Goal: Task Accomplishment & Management: Use online tool/utility

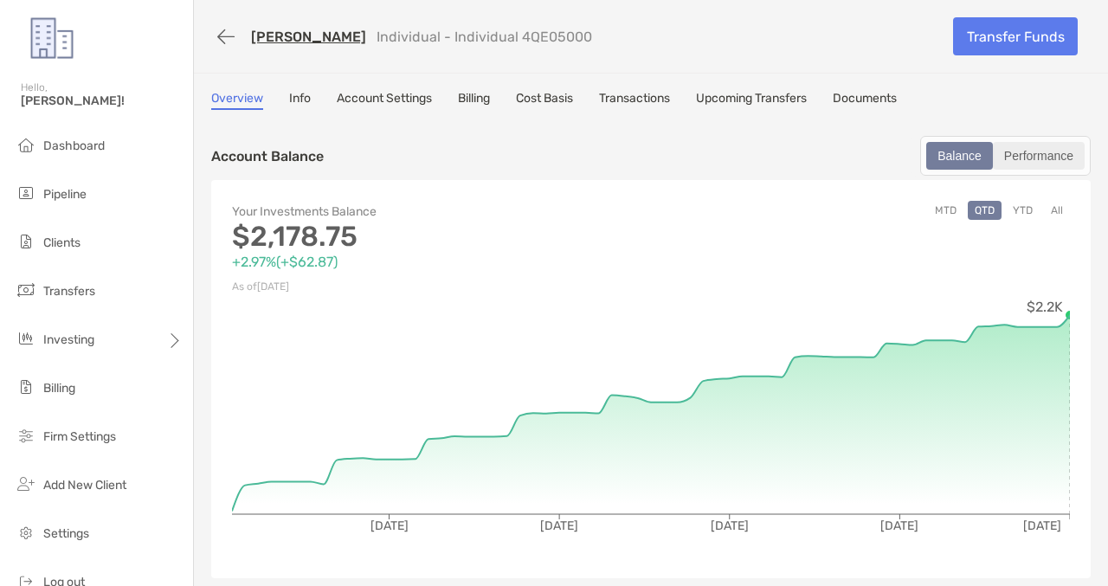
click at [1023, 157] on div "Performance" at bounding box center [1038, 156] width 88 height 24
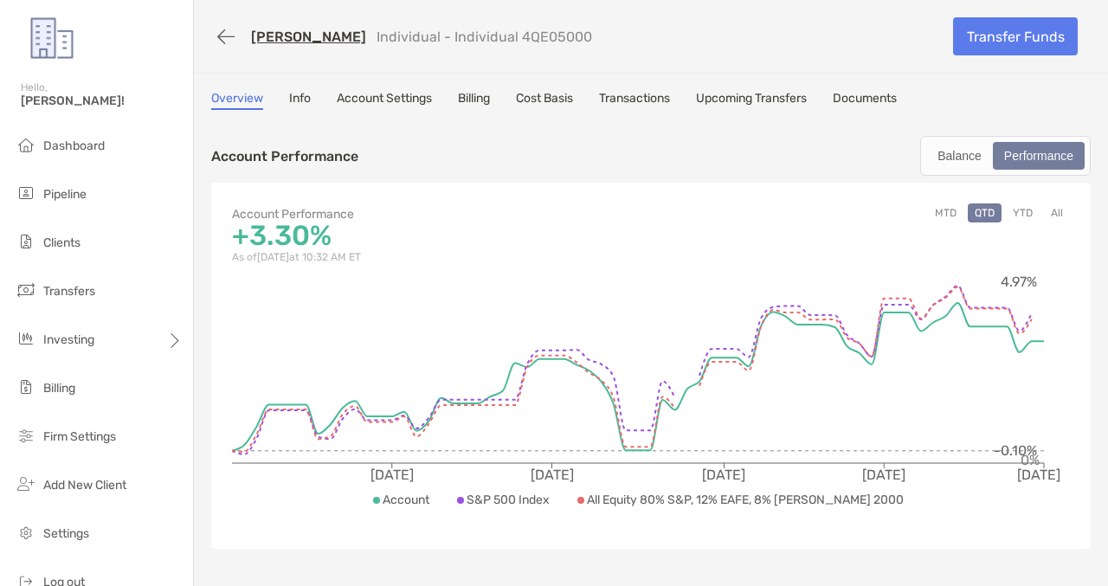
click at [557, 101] on link "Cost Basis" at bounding box center [544, 100] width 57 height 19
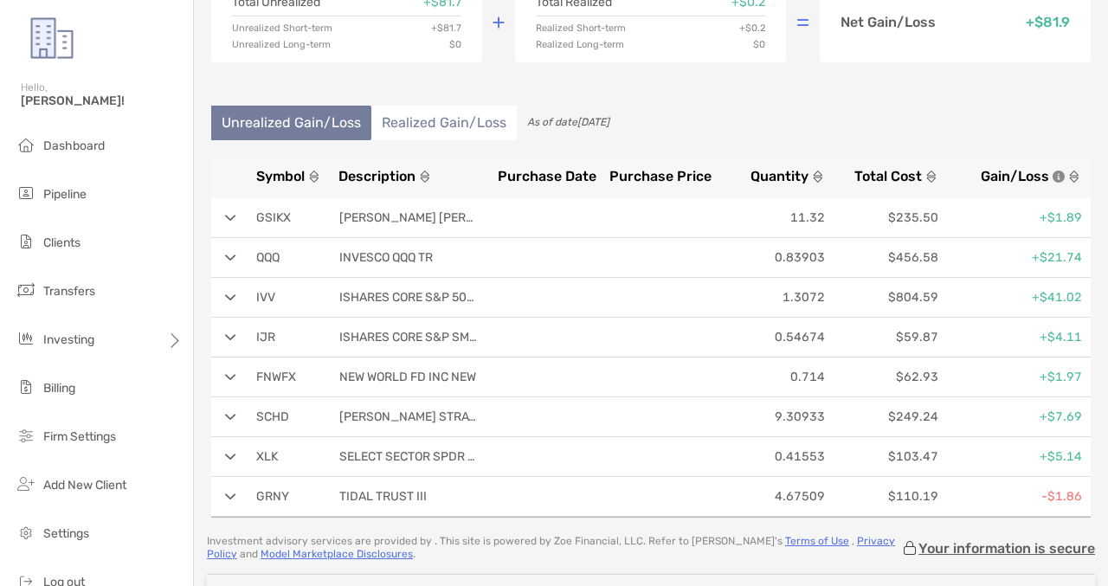
scroll to position [160, 0]
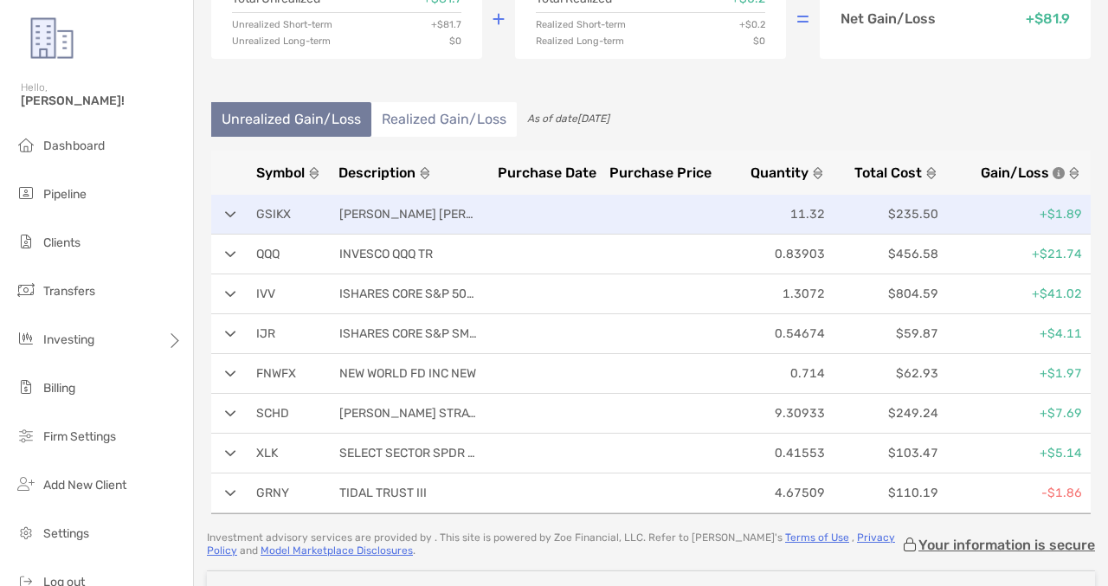
click at [234, 218] on div "GSIKX [PERSON_NAME] [PERSON_NAME] 11.32 $235.50 +$1.89" at bounding box center [650, 215] width 879 height 40
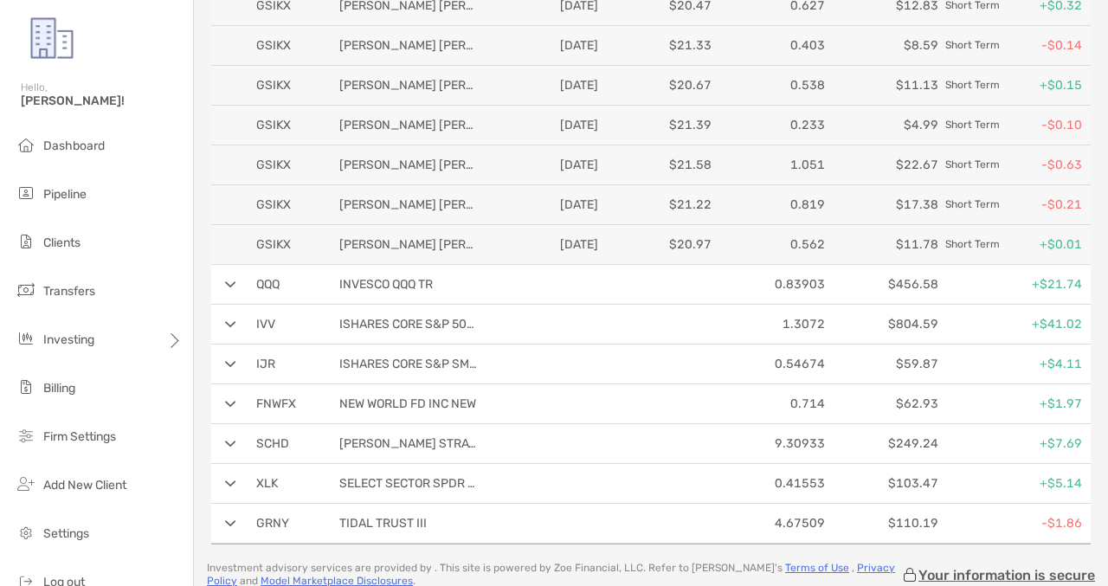
scroll to position [632, 0]
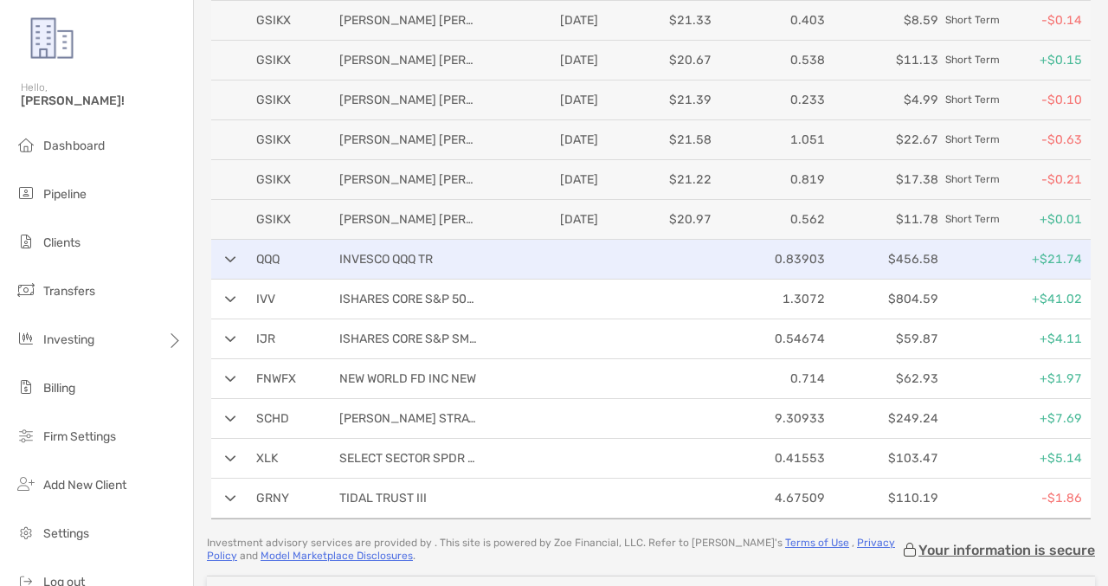
click at [233, 263] on div "QQQ INVESCO QQQ TR 0.83903 $456.58 +$21.74" at bounding box center [650, 260] width 879 height 40
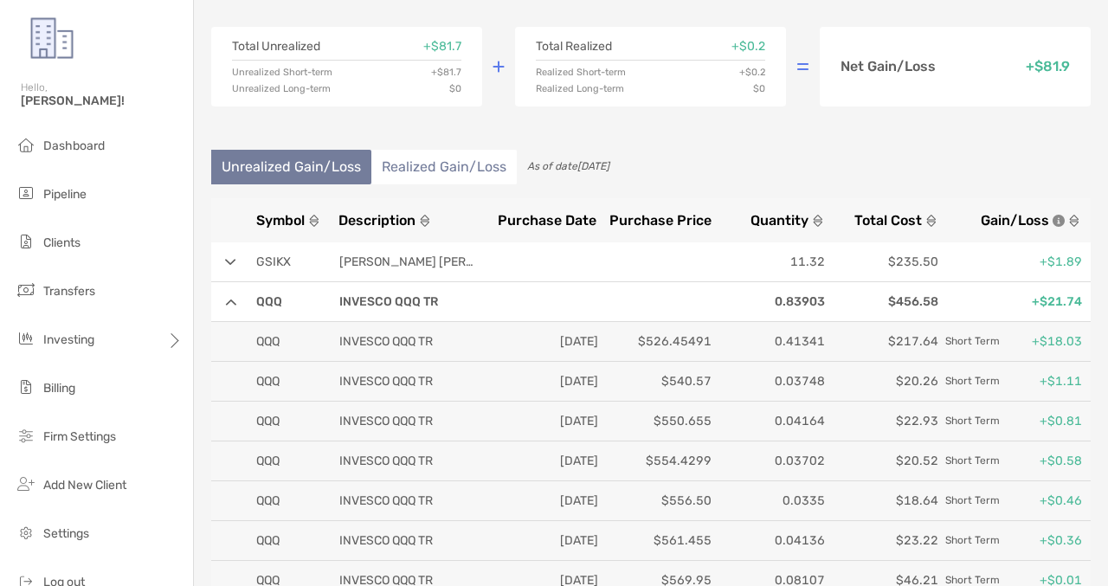
scroll to position [0, 0]
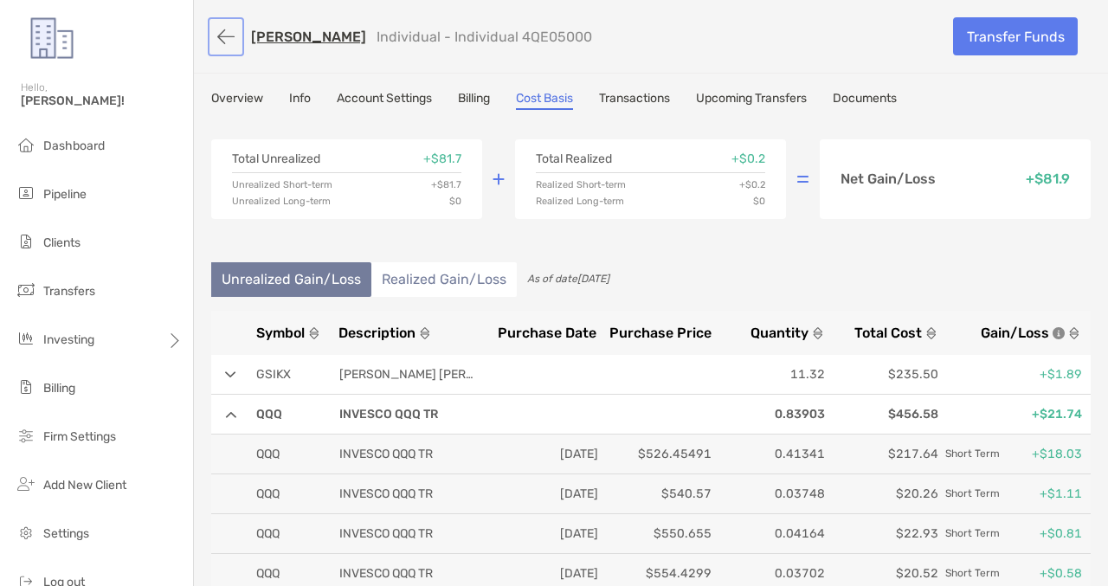
click at [222, 42] on button "button" at bounding box center [225, 37] width 29 height 32
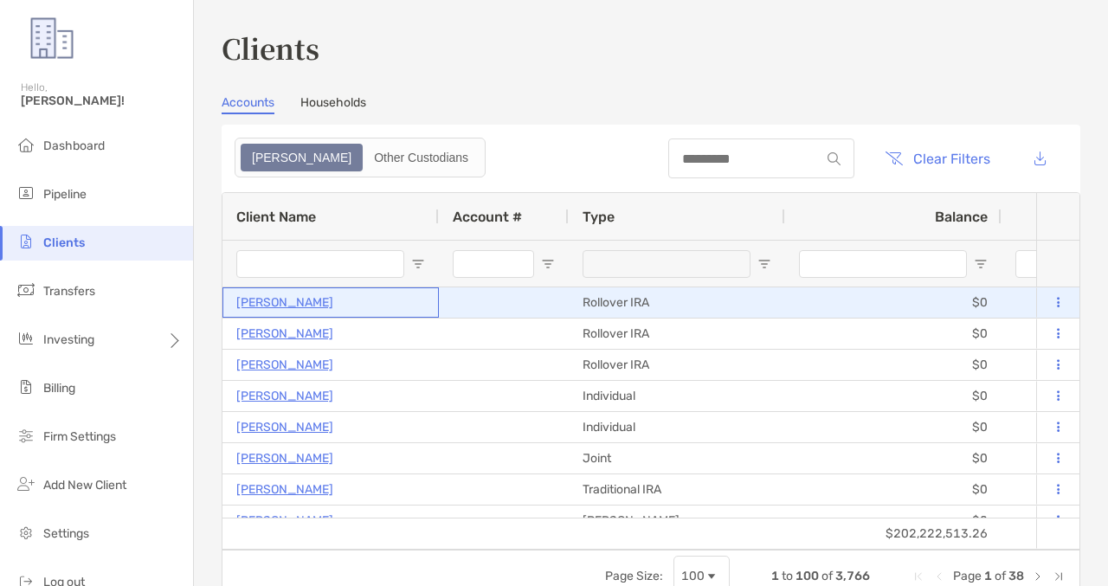
click at [284, 302] on p "[PERSON_NAME]" at bounding box center [284, 303] width 97 height 22
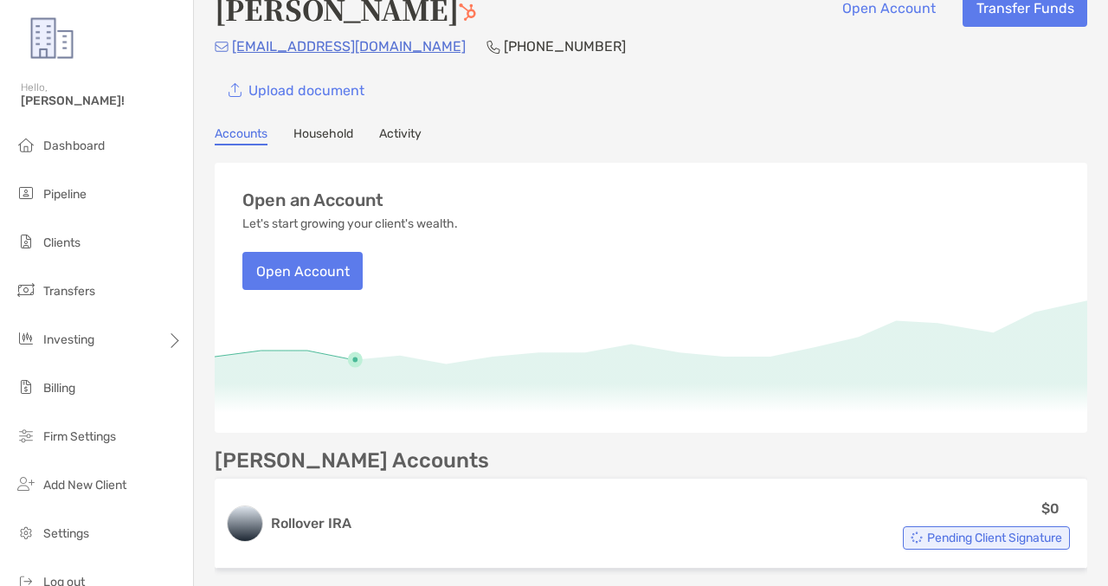
scroll to position [369, 0]
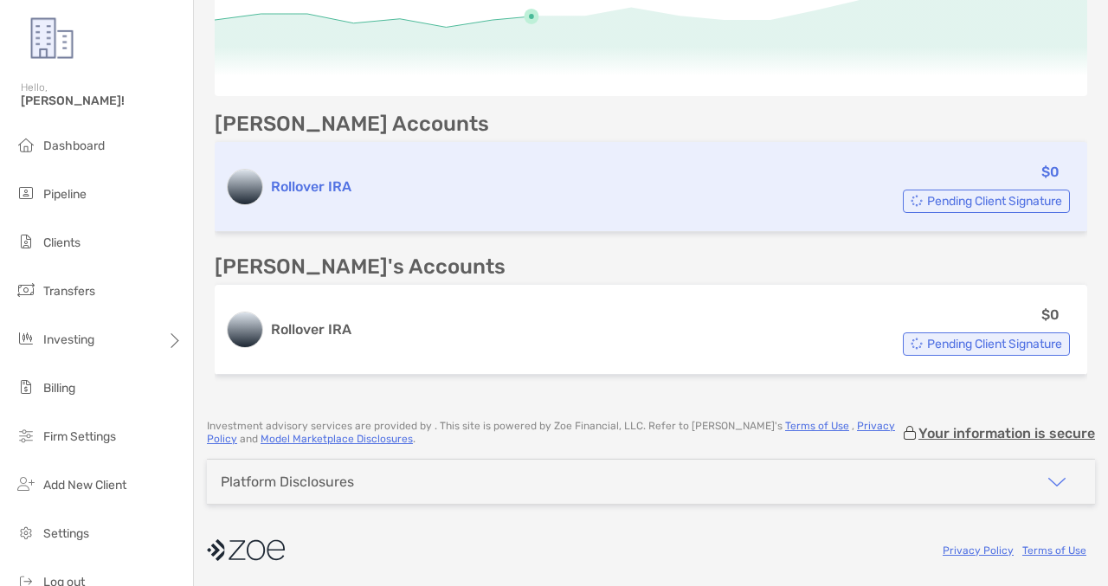
click at [459, 203] on div "Rollover IRA $0 Pending Client Signature" at bounding box center [651, 187] width 872 height 90
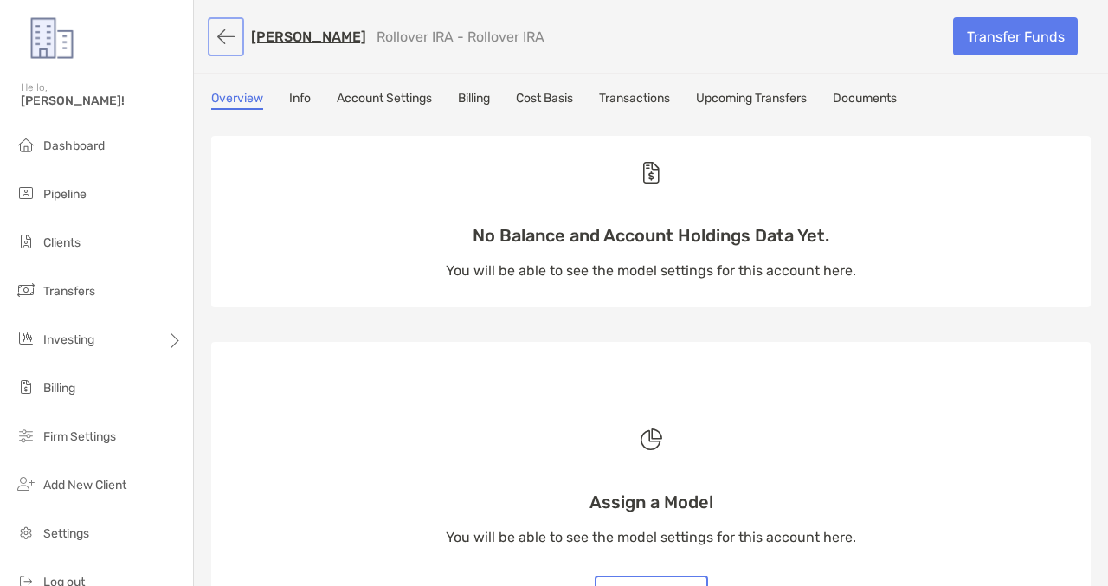
click at [217, 27] on button "button" at bounding box center [225, 37] width 29 height 32
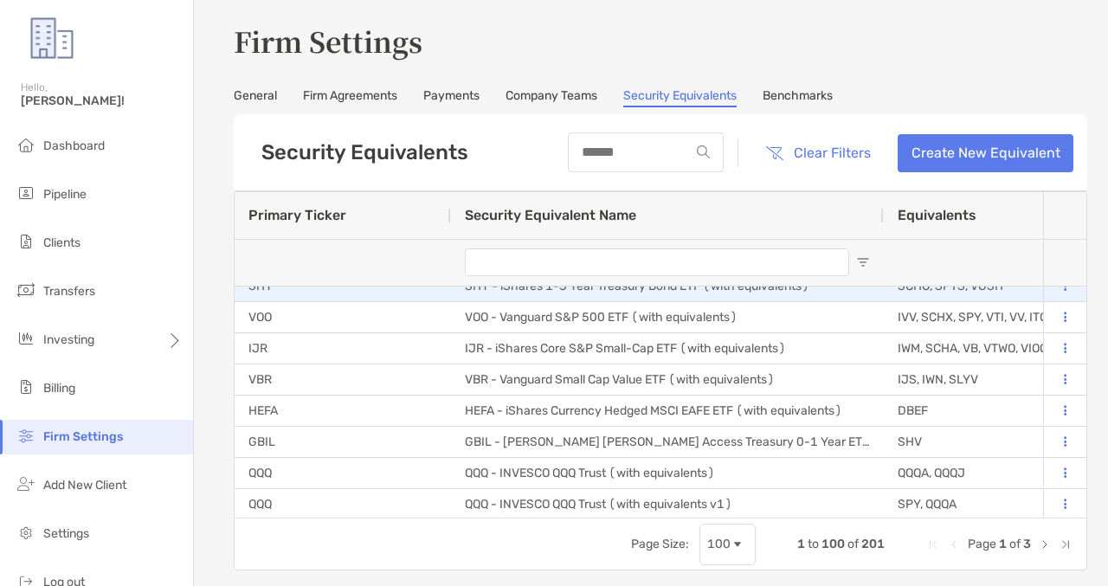
scroll to position [60, 0]
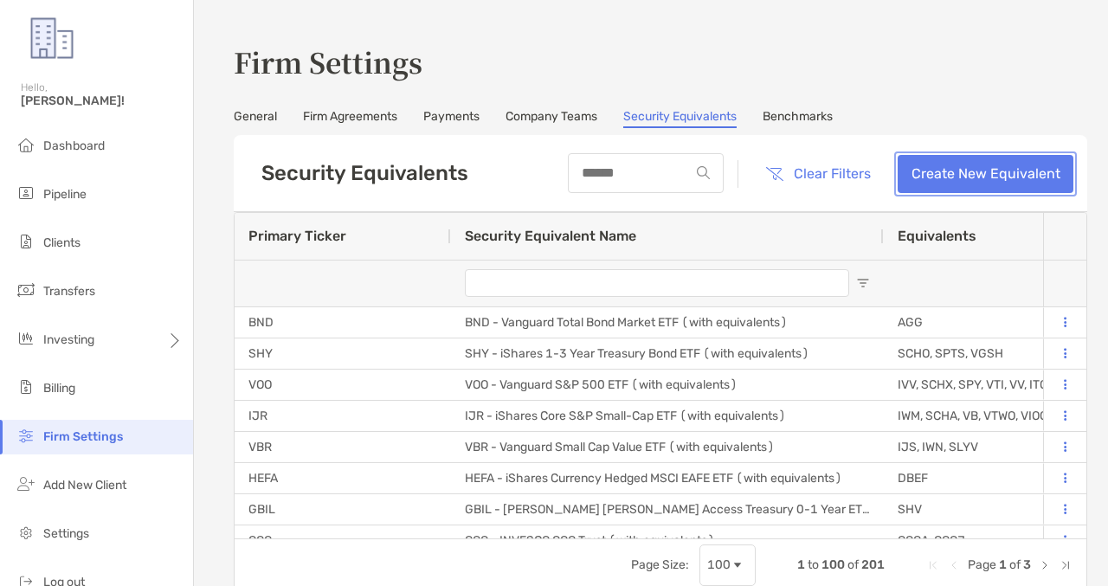
click at [979, 182] on link "Create New Equivalent" at bounding box center [985, 174] width 176 height 38
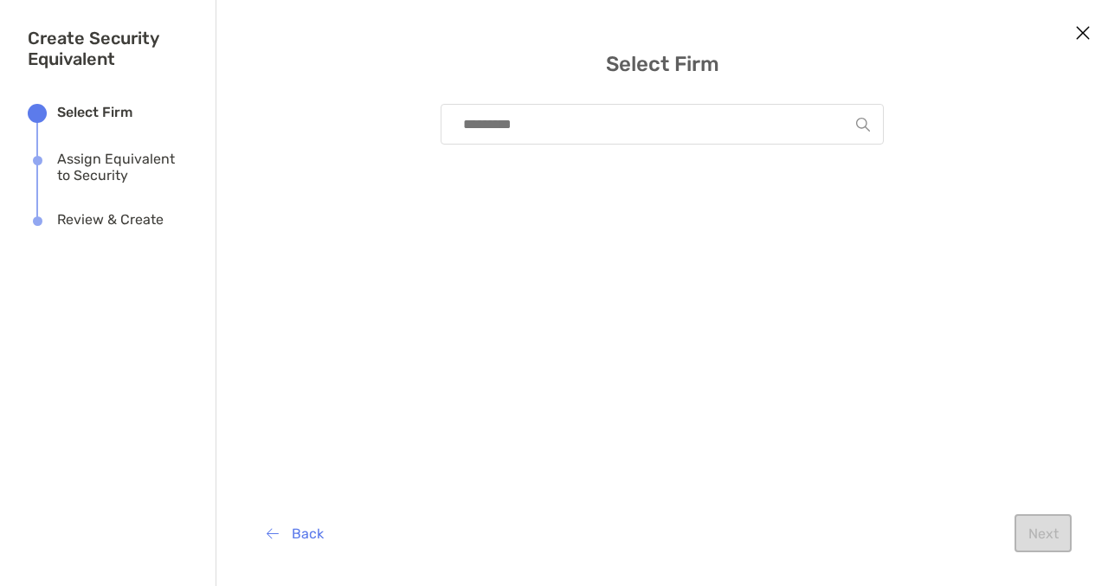
click at [693, 138] on input "modal" at bounding box center [654, 124] width 401 height 39
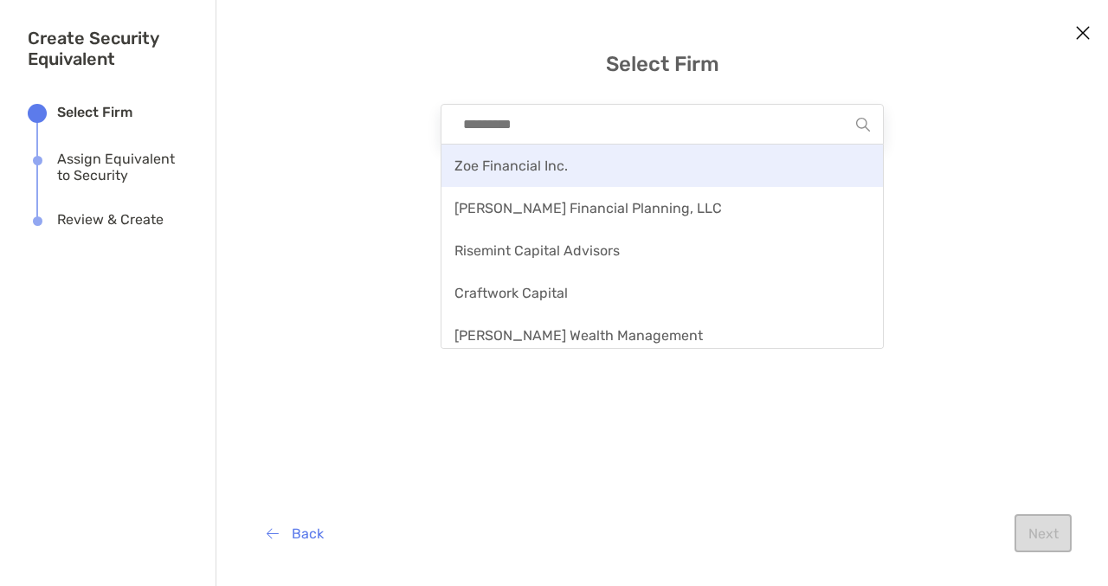
click at [678, 163] on div "Zoe Financial Inc." at bounding box center [661, 165] width 441 height 42
type input "**********"
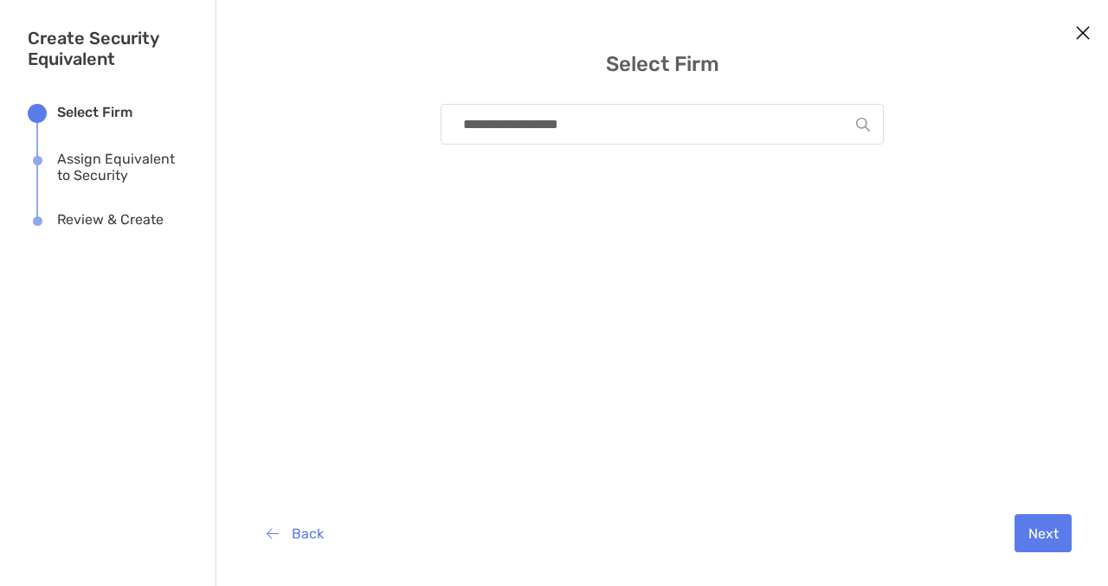
click at [1033, 513] on div "Back Next" at bounding box center [662, 532] width 864 height 83
click at [1031, 531] on button "Next" at bounding box center [1042, 533] width 57 height 38
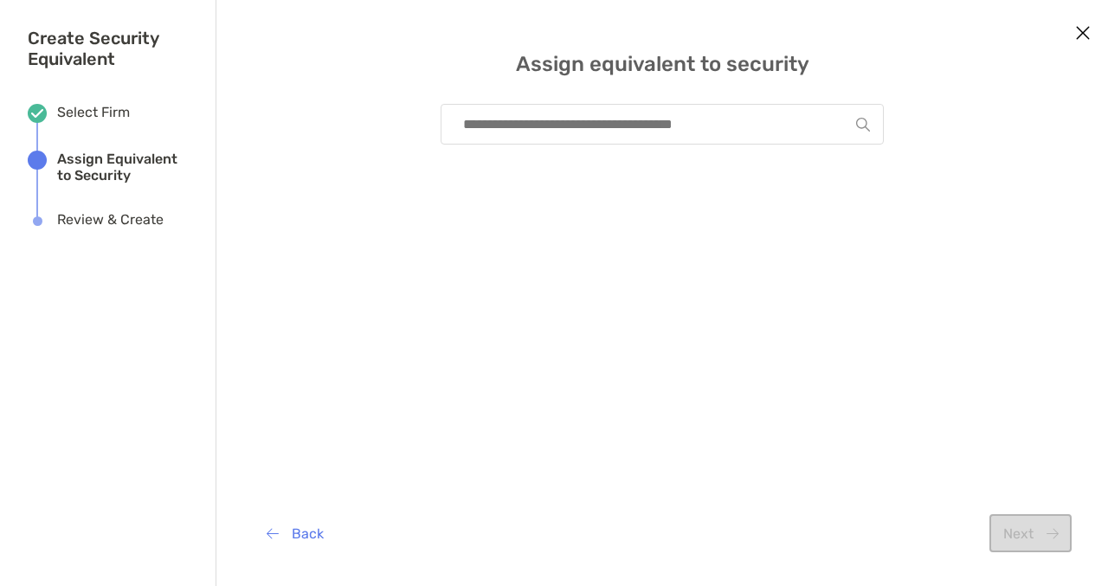
click at [735, 123] on input "modal" at bounding box center [654, 124] width 401 height 39
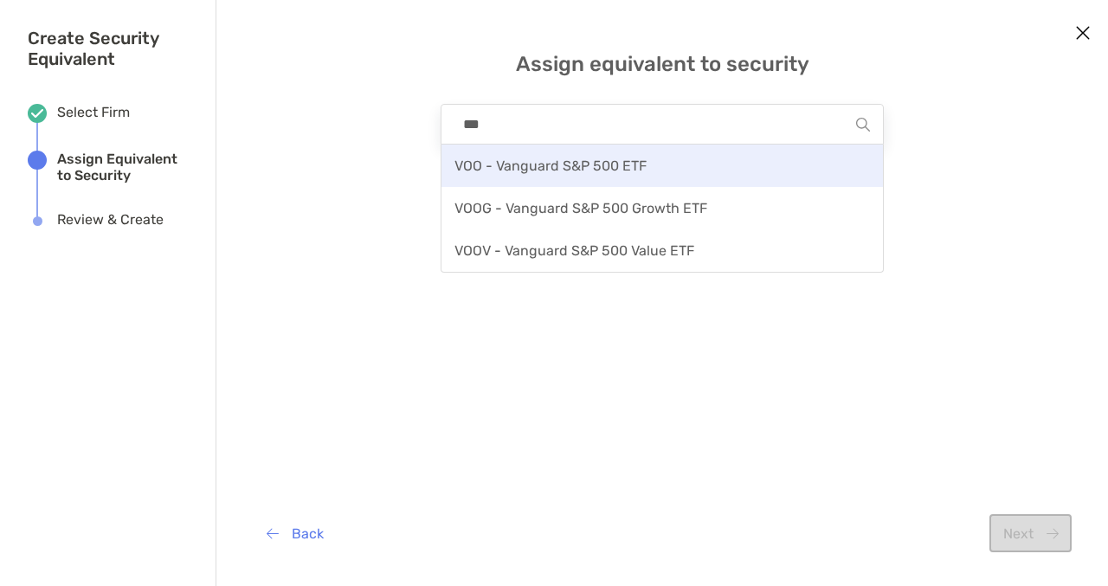
click at [672, 160] on div "VOO - Vanguard S&P 500 ETF" at bounding box center [661, 165] width 441 height 42
type input "**********"
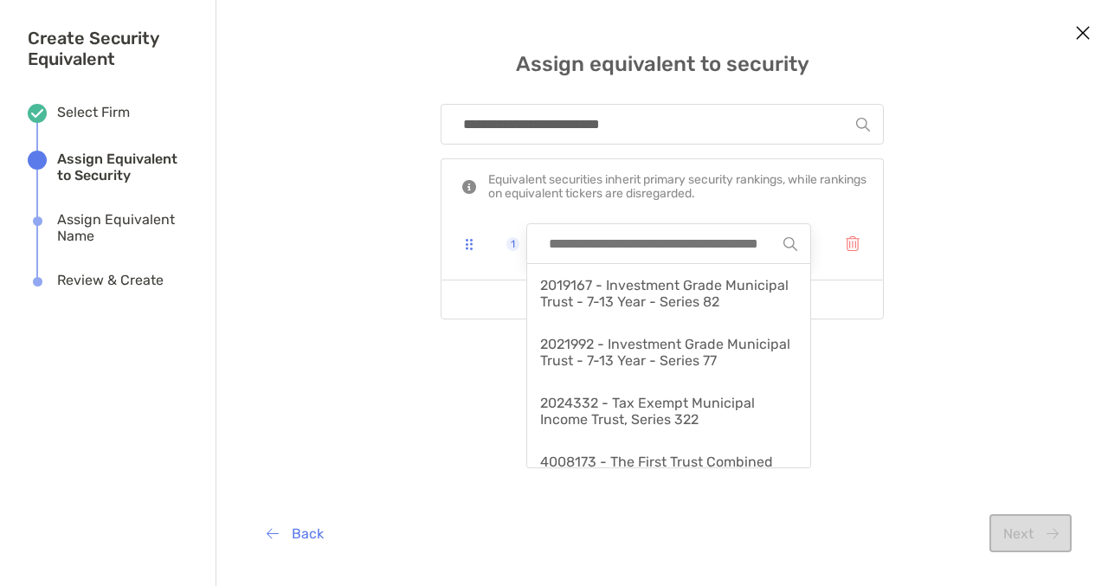
click at [721, 242] on input "modal" at bounding box center [661, 243] width 243 height 39
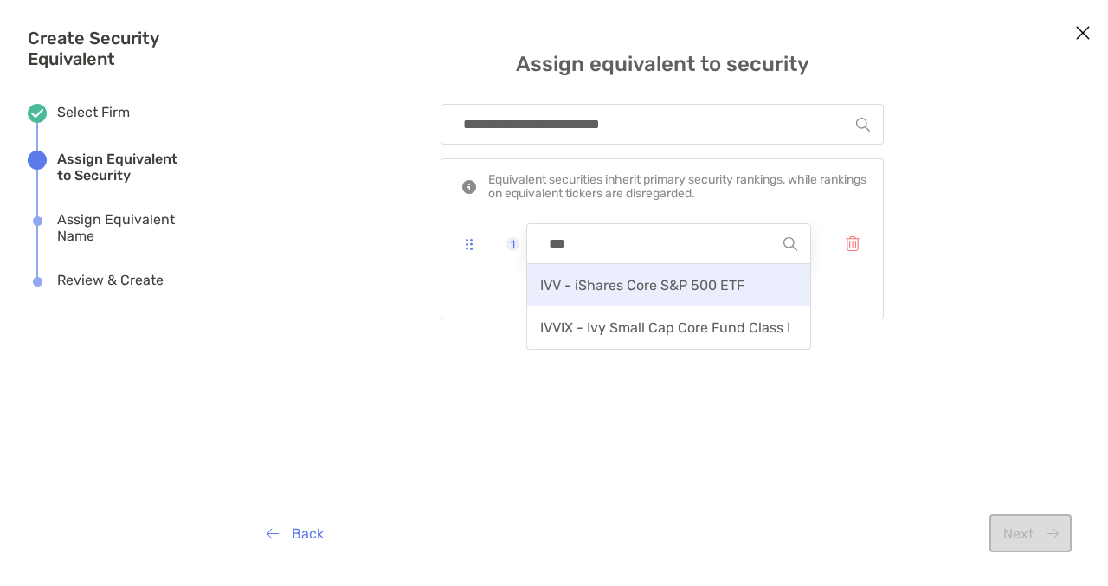
type input "***"
click at [665, 292] on span "IVV - iShares Core S&P 500 ETF" at bounding box center [642, 285] width 204 height 16
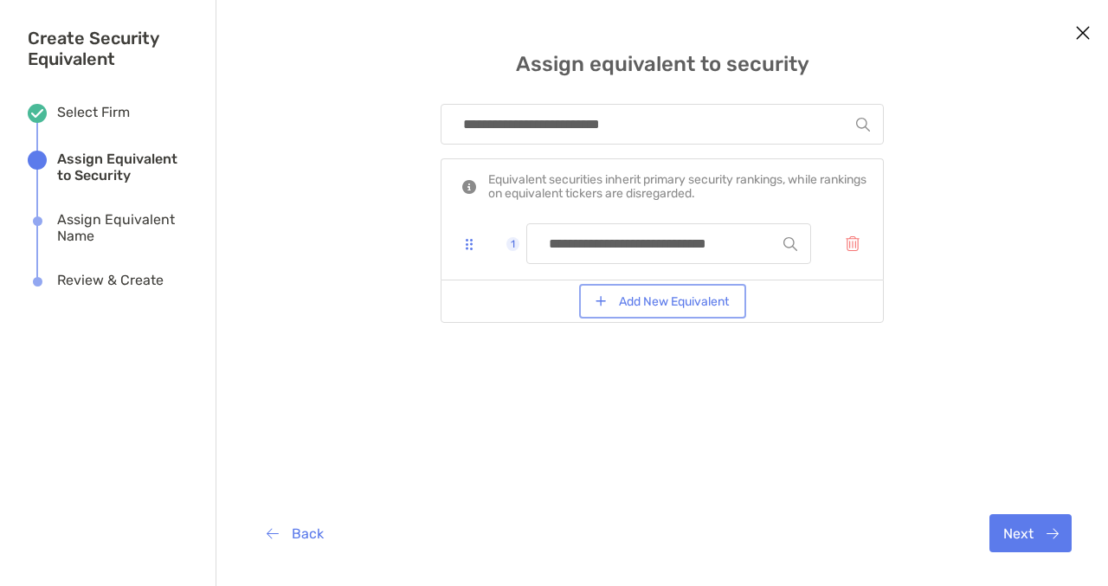
click at [665, 301] on button "Add New Equivalent" at bounding box center [662, 301] width 160 height 28
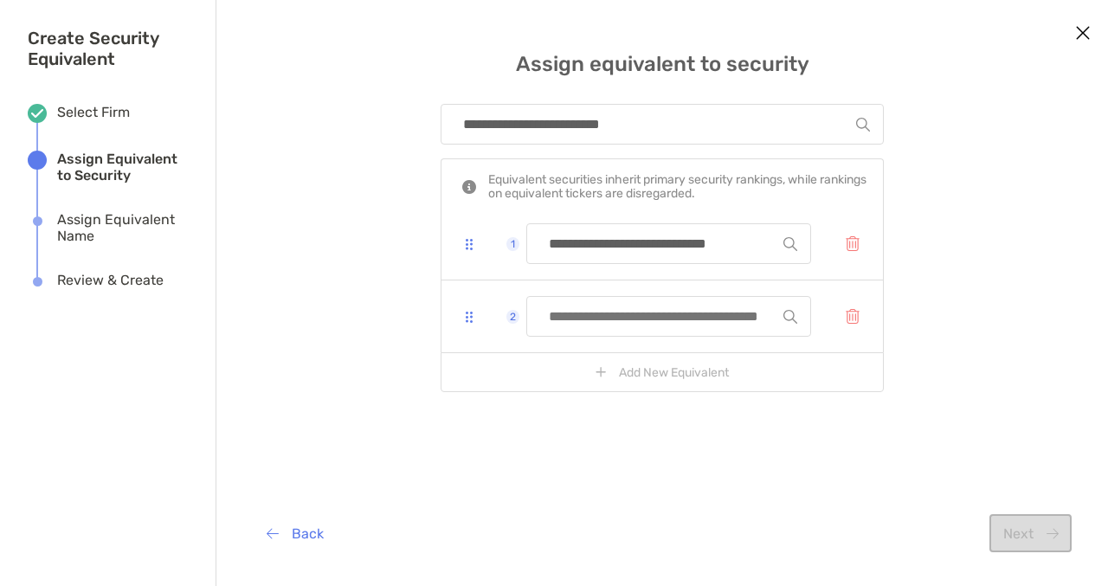
click at [665, 309] on input "modal" at bounding box center [661, 316] width 243 height 39
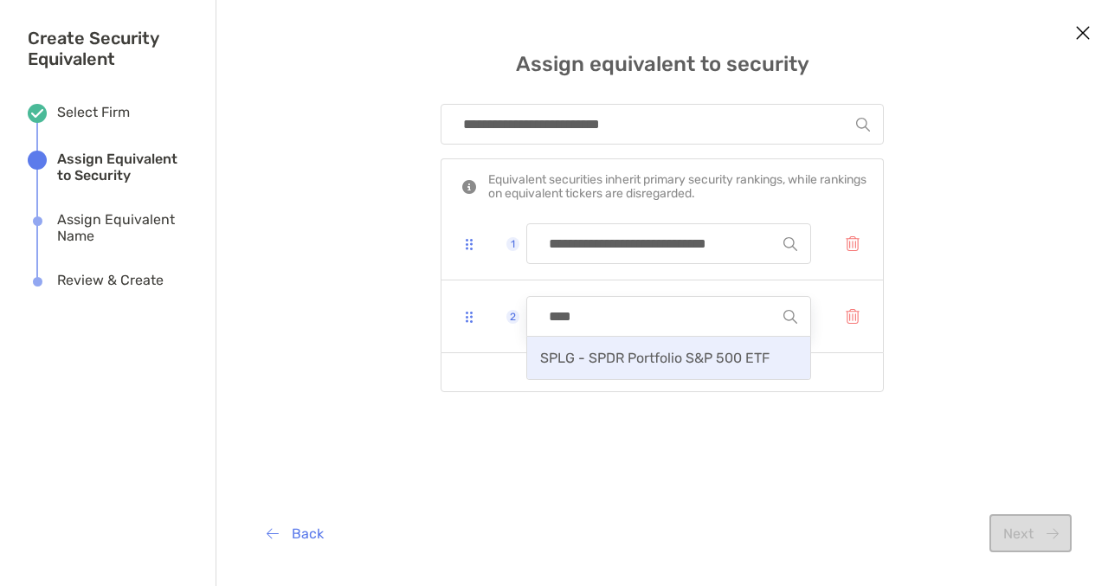
type input "****"
click at [687, 363] on span "SPLG - SPDR Portfolio S&P 500 ETF" at bounding box center [654, 358] width 229 height 16
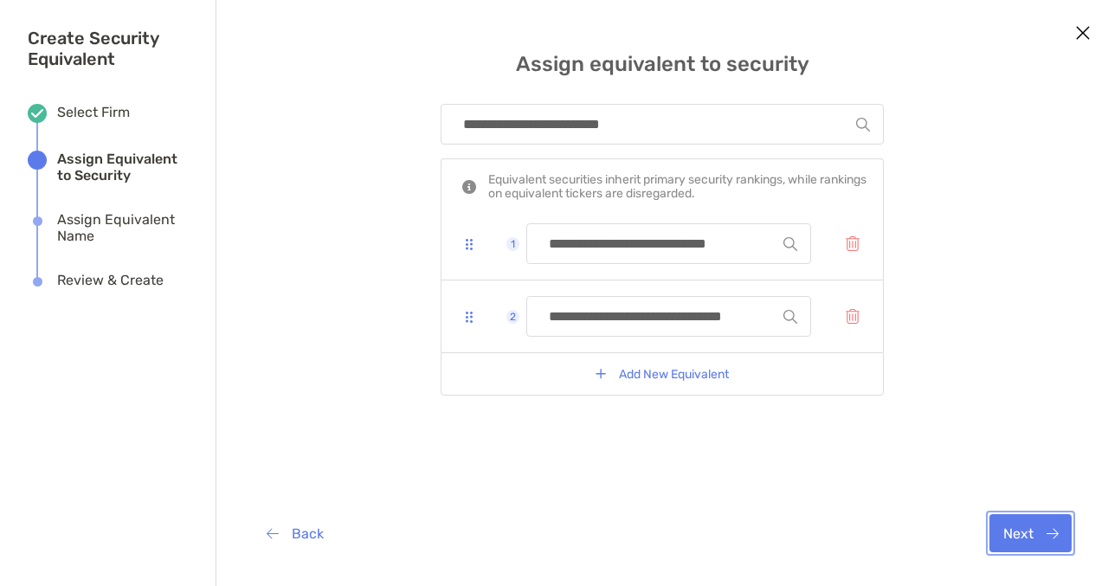
click at [1014, 543] on button "Next" at bounding box center [1030, 533] width 82 height 38
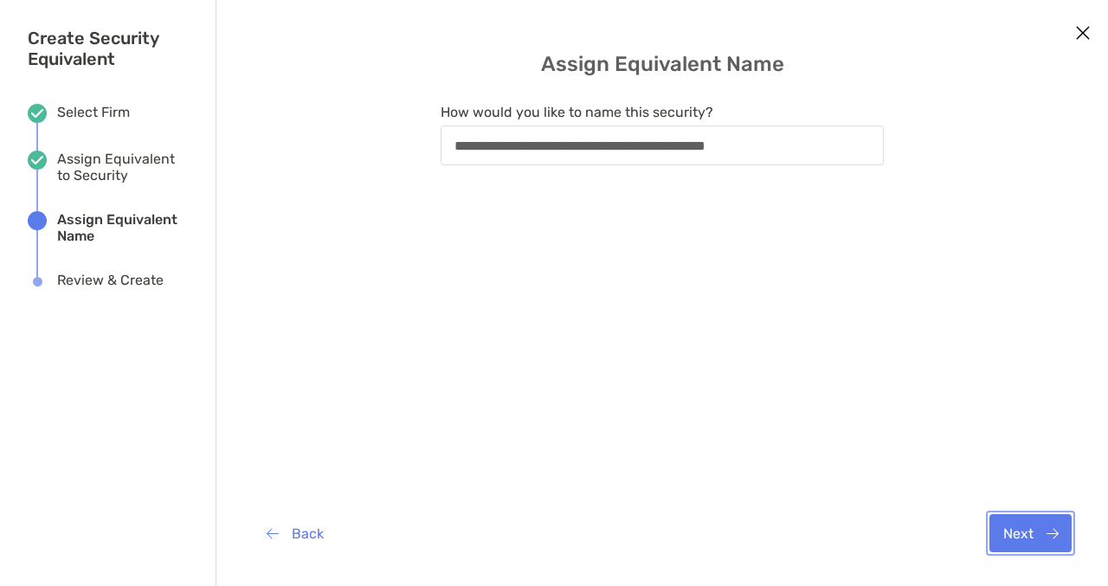
click at [1037, 548] on button "Next" at bounding box center [1030, 533] width 82 height 38
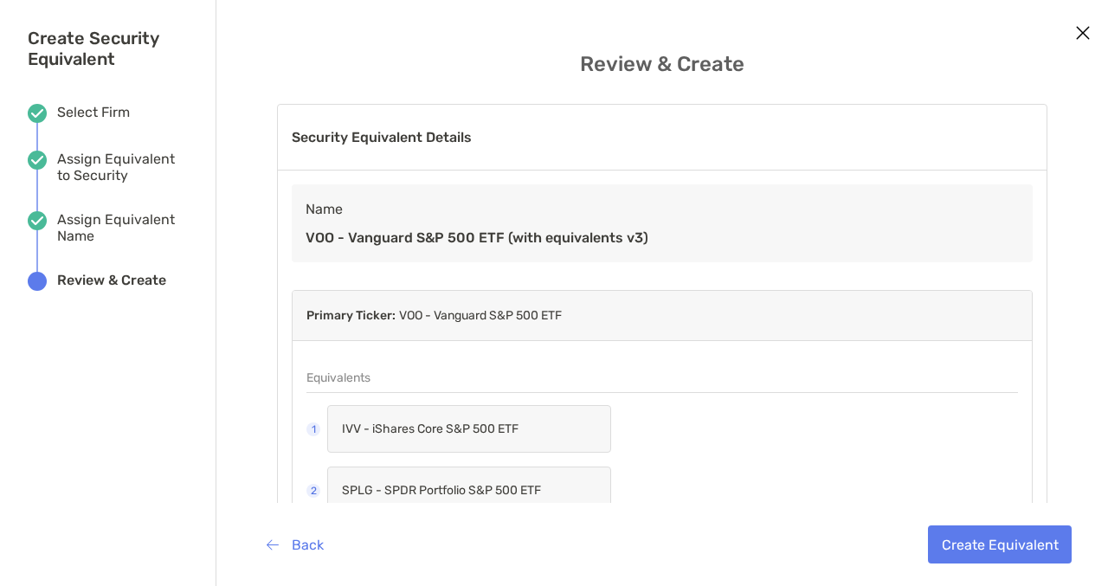
click at [1080, 35] on icon "Close modal" at bounding box center [1083, 32] width 16 height 21
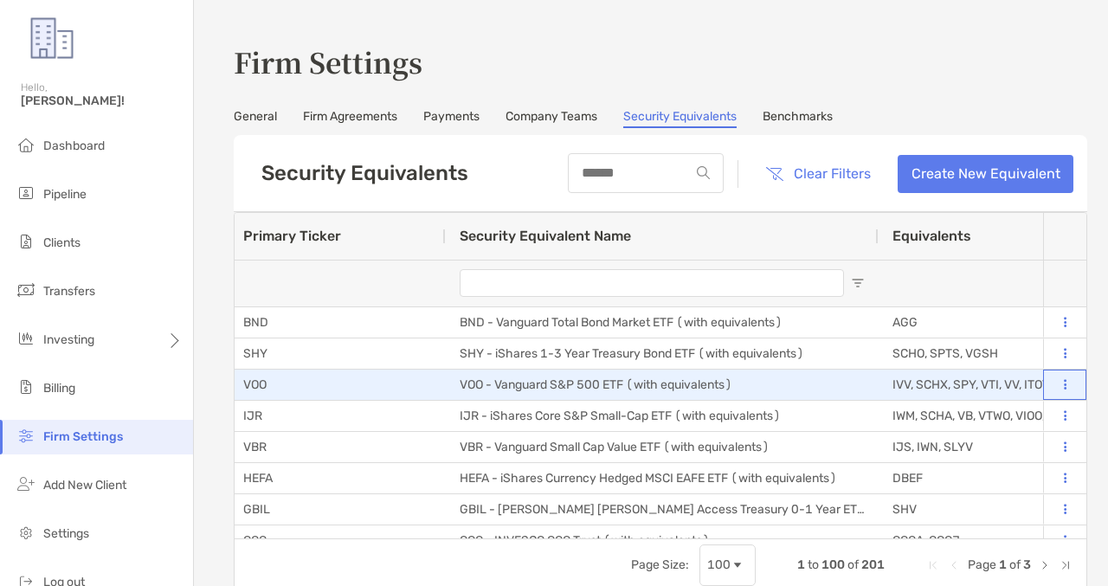
click at [1065, 383] on icon at bounding box center [1064, 384] width 3 height 11
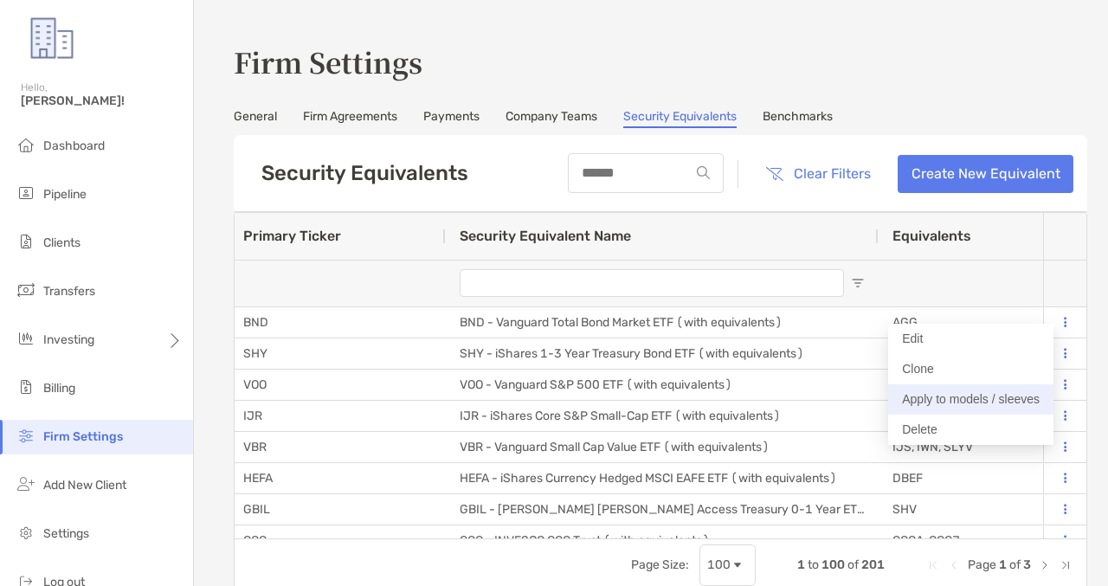
click at [935, 406] on button "Apply to models / sleeves" at bounding box center [970, 399] width 165 height 30
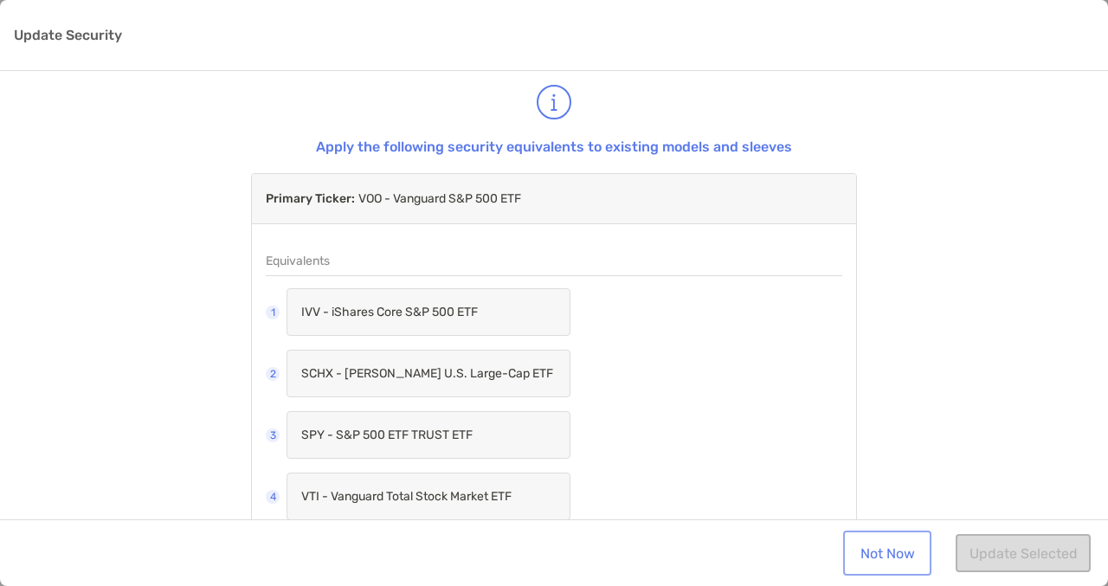
click at [881, 548] on link "Not Now" at bounding box center [886, 553] width 81 height 38
